Goal: Understand site structure: Understand site structure

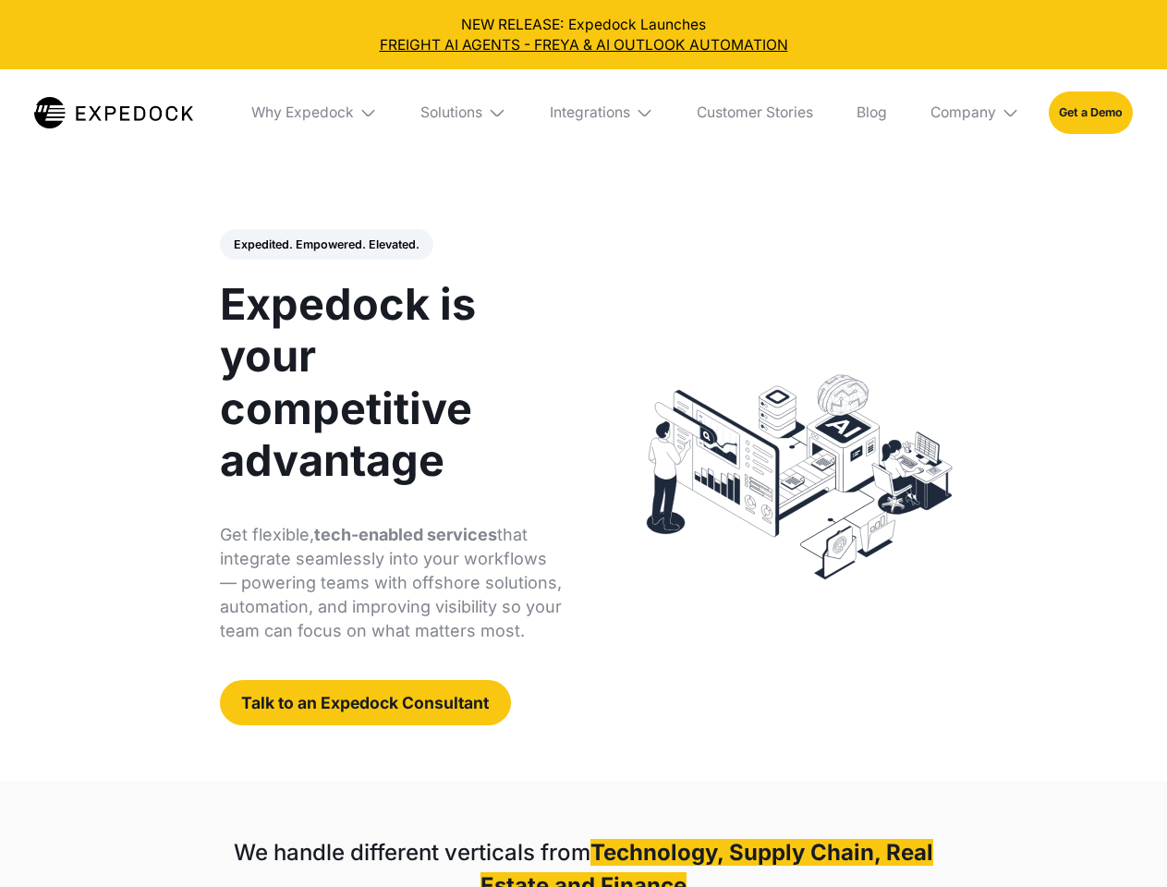
select select
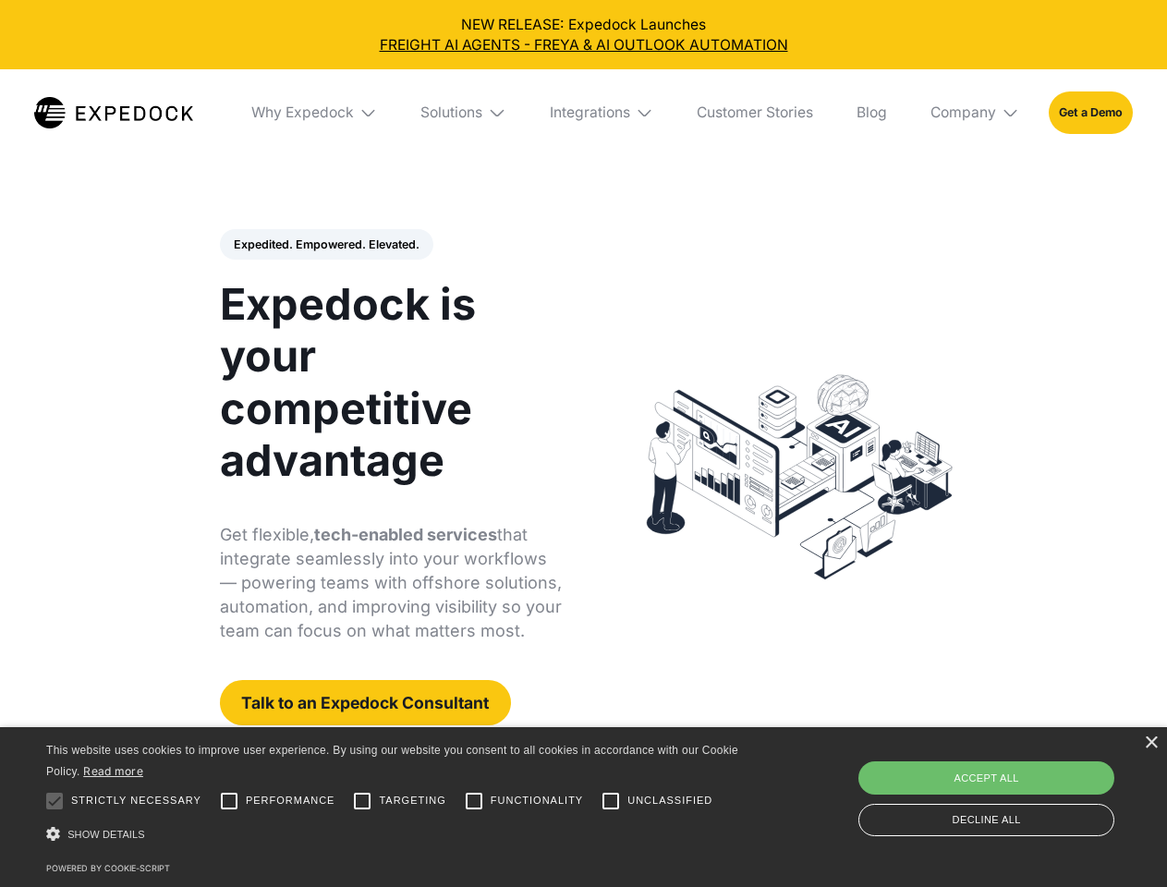
click at [583, 113] on div "Integrations" at bounding box center [590, 112] width 80 height 18
click at [315, 113] on div "Why Expedock" at bounding box center [302, 112] width 103 height 18
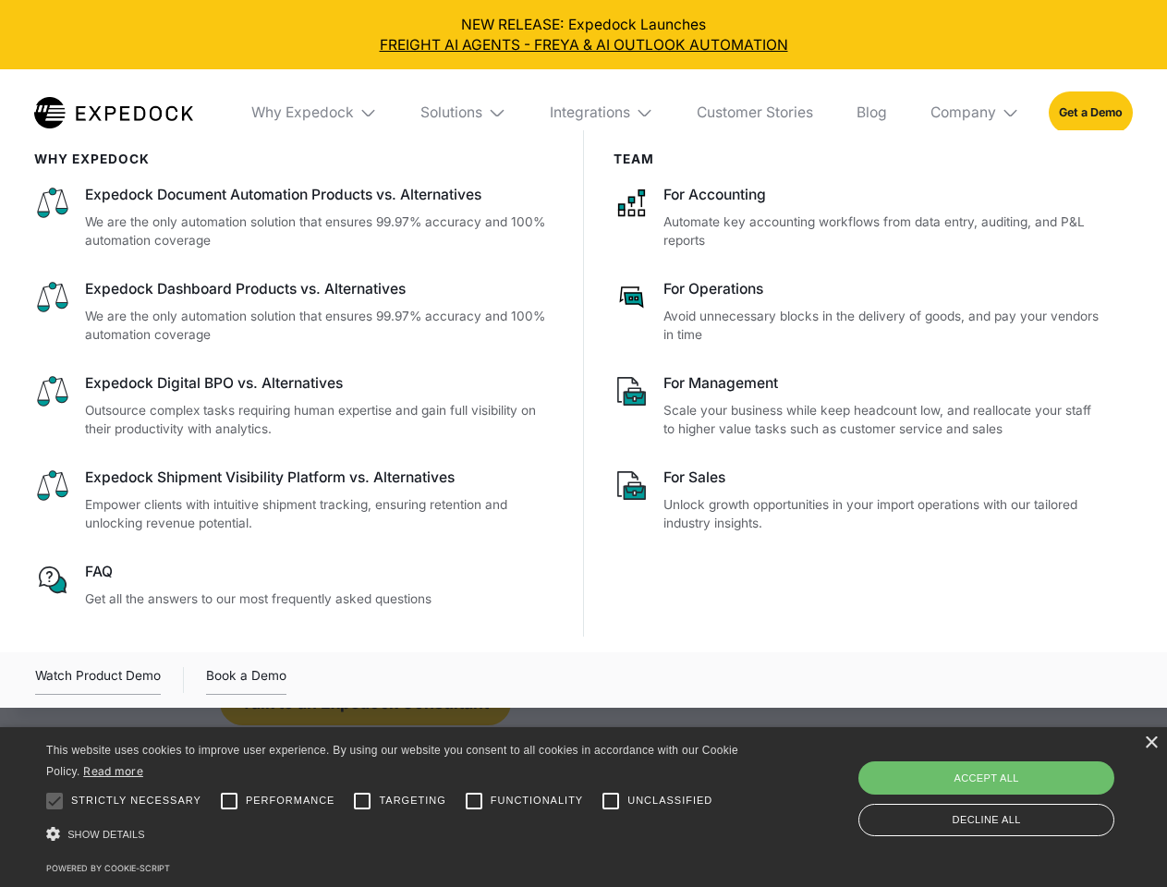
click at [465, 113] on div "Solutions" at bounding box center [451, 112] width 62 height 18
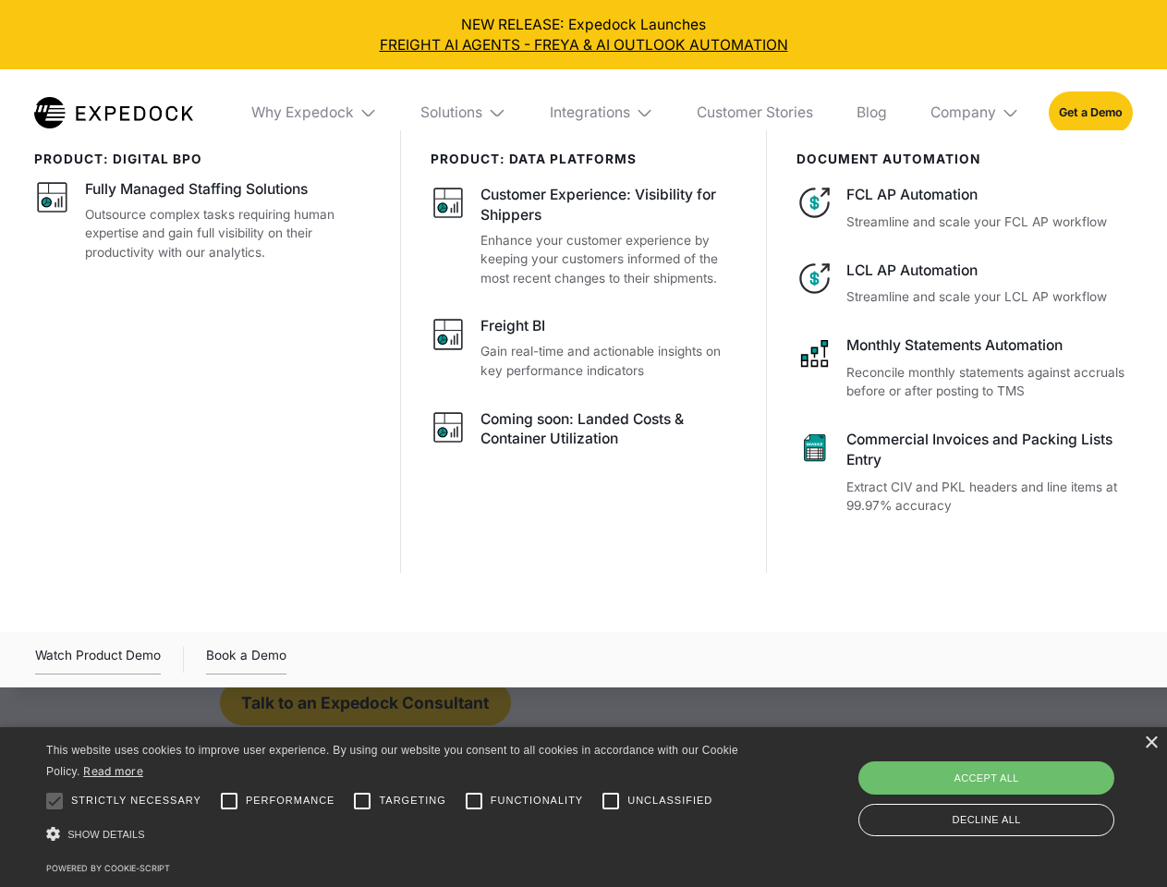
click at [602, 113] on div "Integrations" at bounding box center [590, 112] width 80 height 18
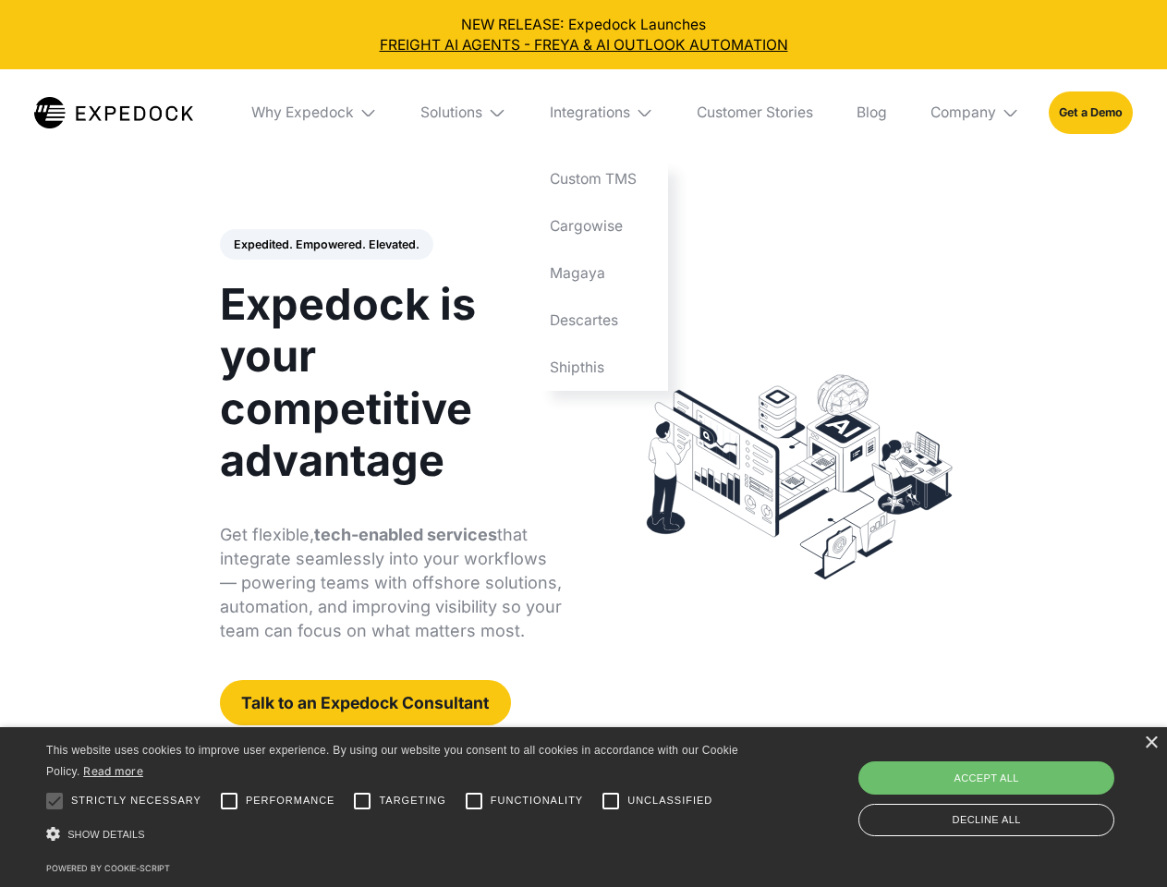
click at [976, 113] on div "Company" at bounding box center [963, 112] width 66 height 18
click at [325, 245] on div "Expedited. Empowered. Elevated. Automate Freight Document Extraction at 99.97% …" at bounding box center [391, 477] width 343 height 497
click at [55, 801] on div at bounding box center [54, 801] width 37 height 37
click at [229, 801] on input "Performance" at bounding box center [229, 801] width 37 height 37
checkbox input "true"
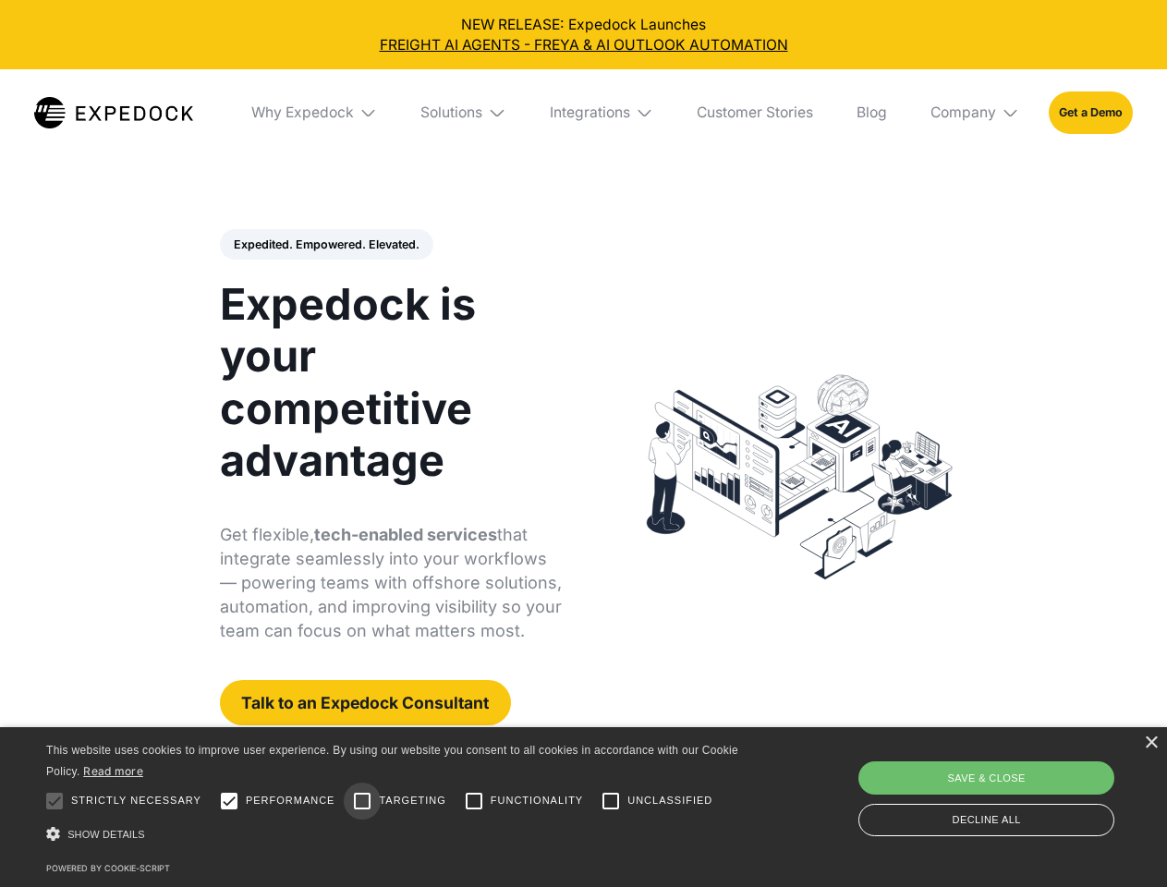
click at [362, 801] on input "Targeting" at bounding box center [362, 801] width 37 height 37
checkbox input "true"
click at [474, 801] on input "Functionality" at bounding box center [474, 801] width 37 height 37
checkbox input "true"
